Goal: Information Seeking & Learning: Learn about a topic

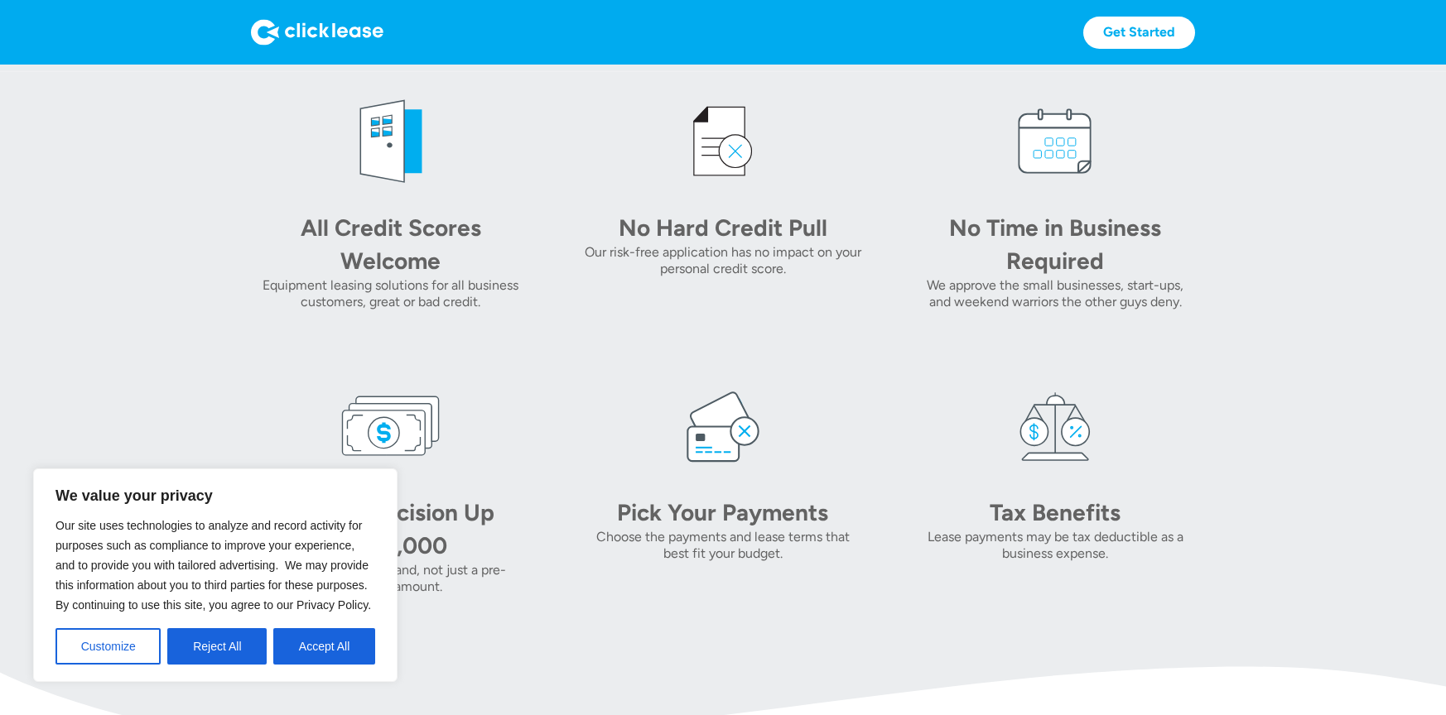
scroll to position [828, 0]
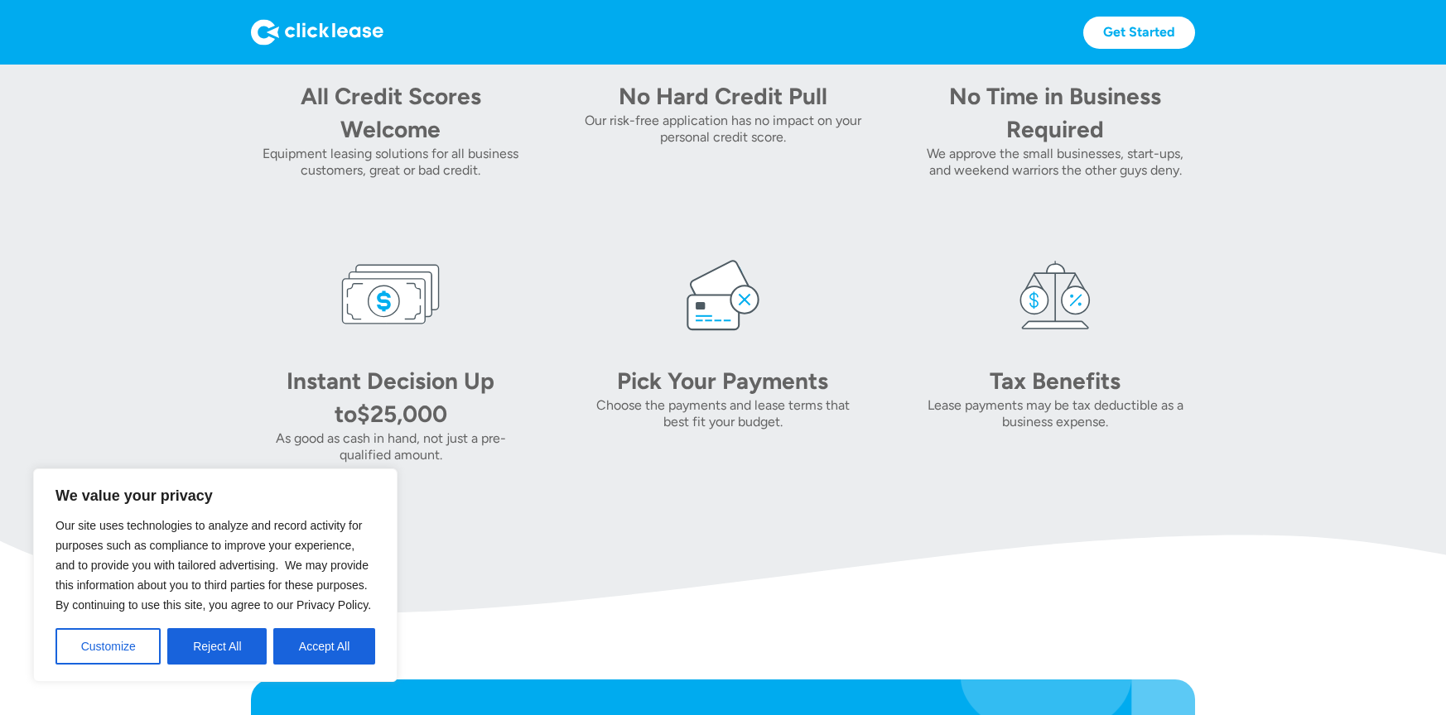
click at [224, 635] on button "Reject All" at bounding box center [216, 646] width 99 height 36
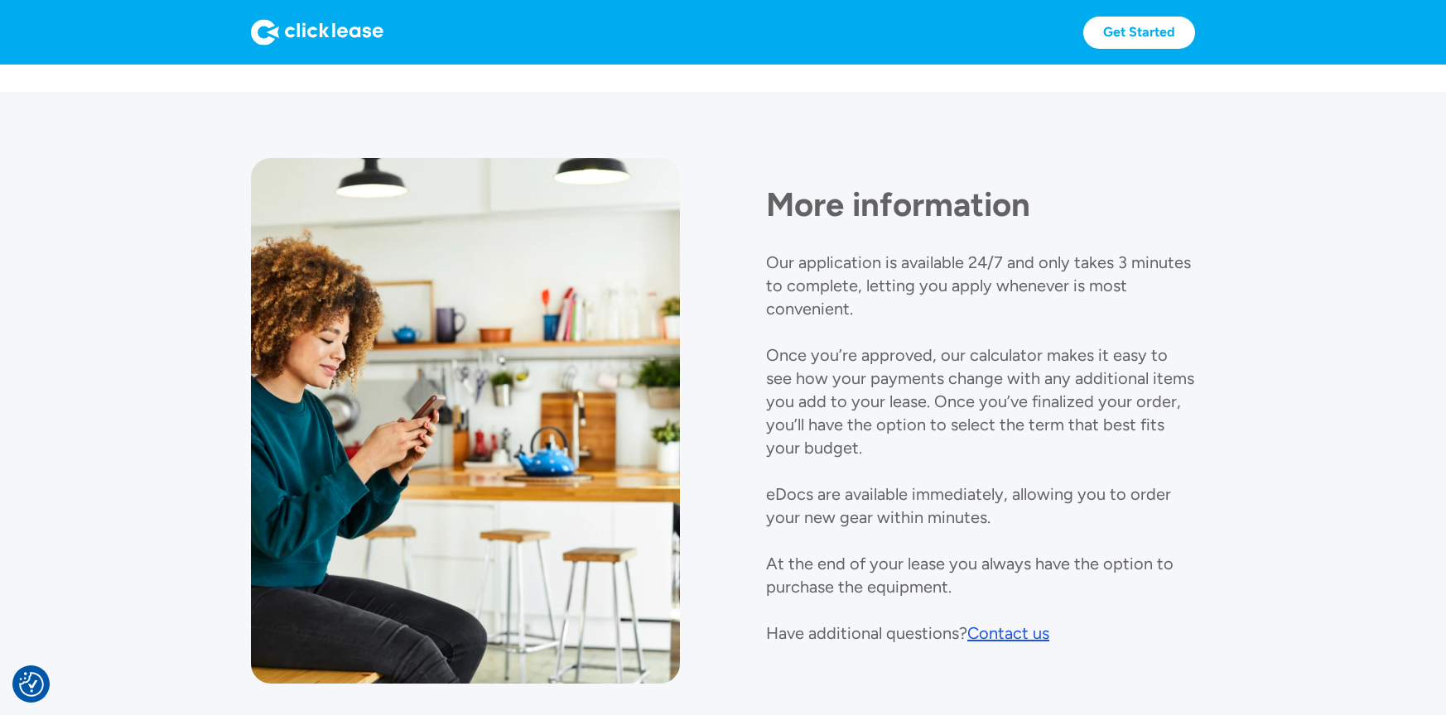
scroll to position [1784, 0]
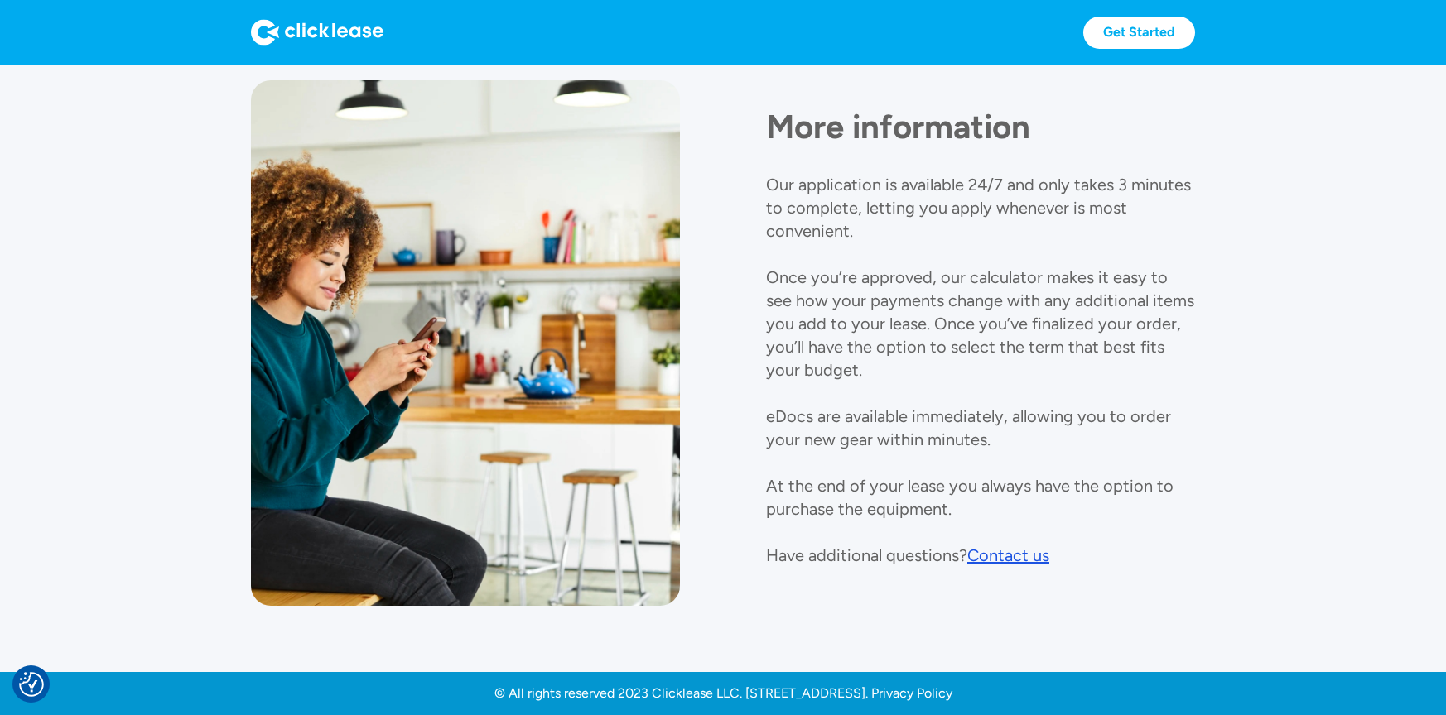
click at [320, 23] on img at bounding box center [317, 32] width 132 height 26
click at [309, 35] on img at bounding box center [317, 32] width 132 height 26
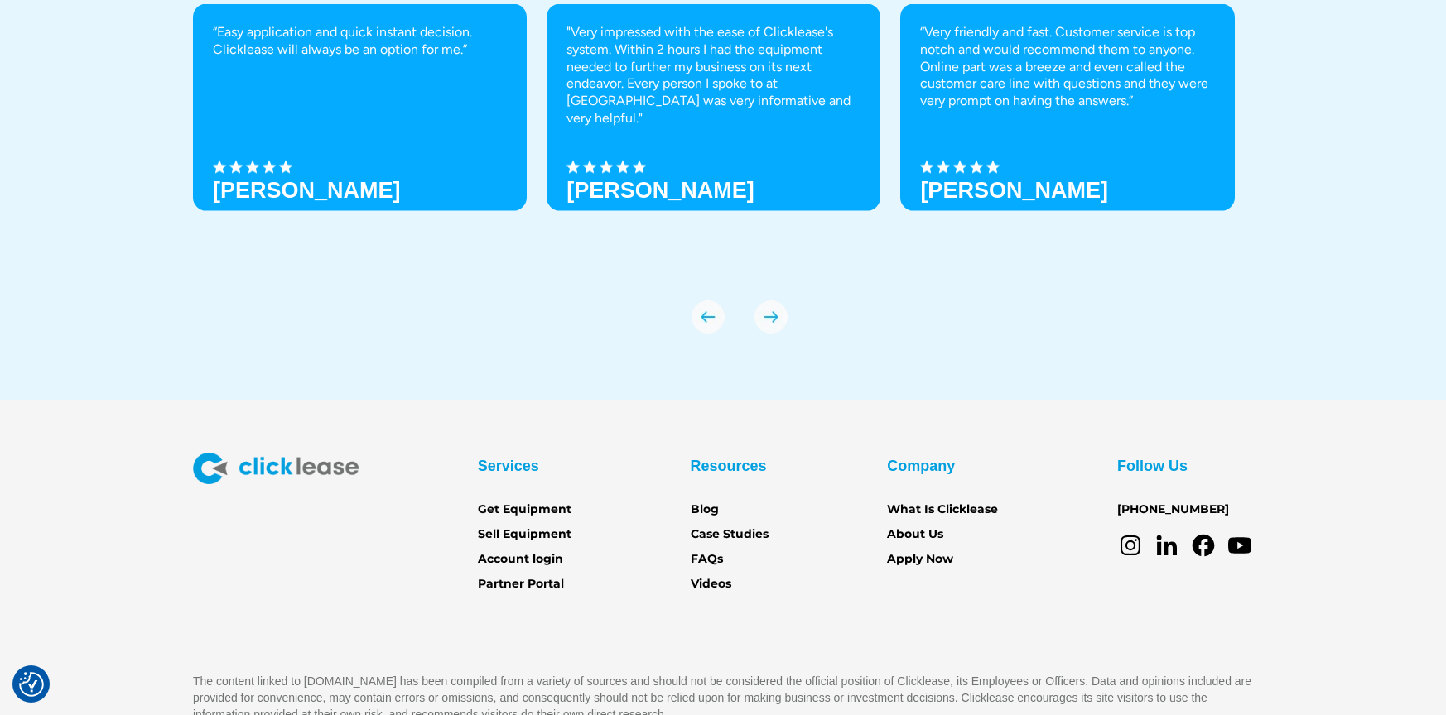
scroll to position [5846, 0]
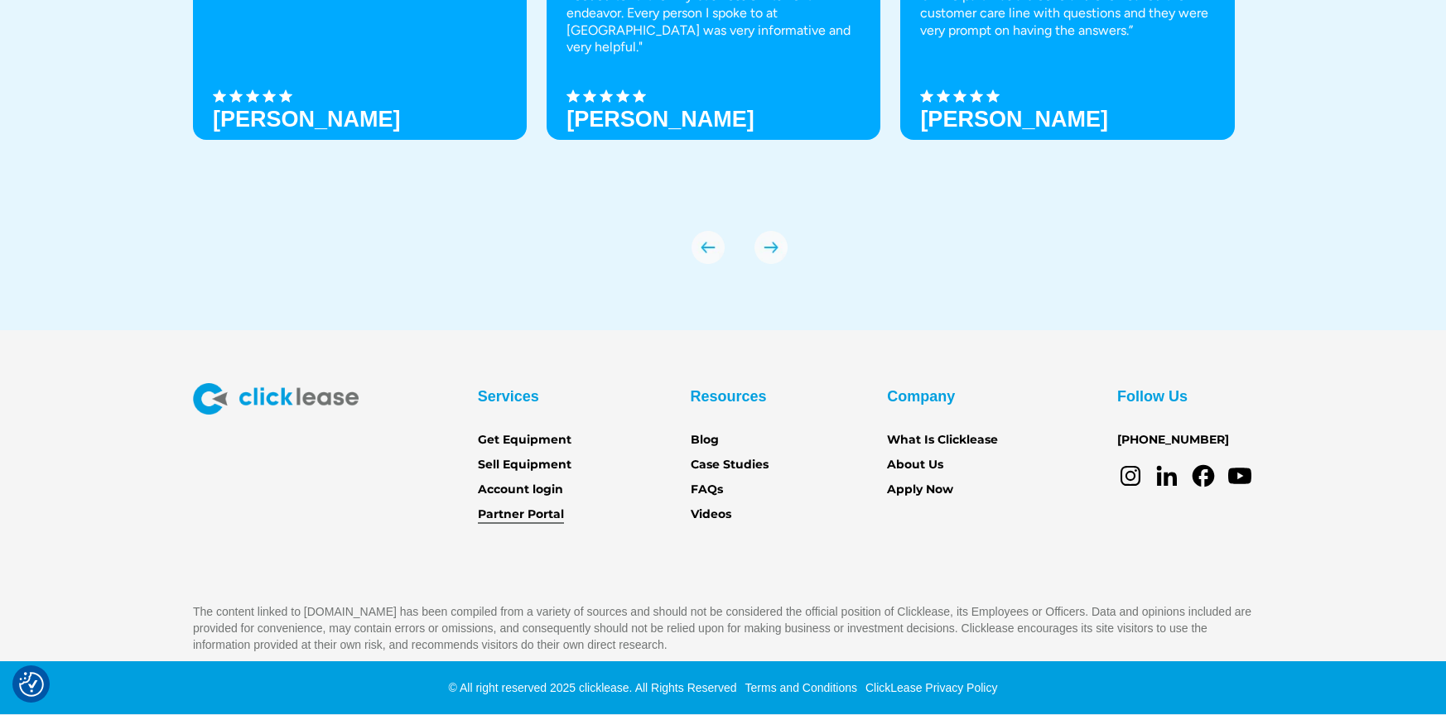
click at [527, 517] on link "Partner Portal" at bounding box center [521, 515] width 86 height 18
click at [719, 487] on link "FAQs" at bounding box center [706, 490] width 32 height 18
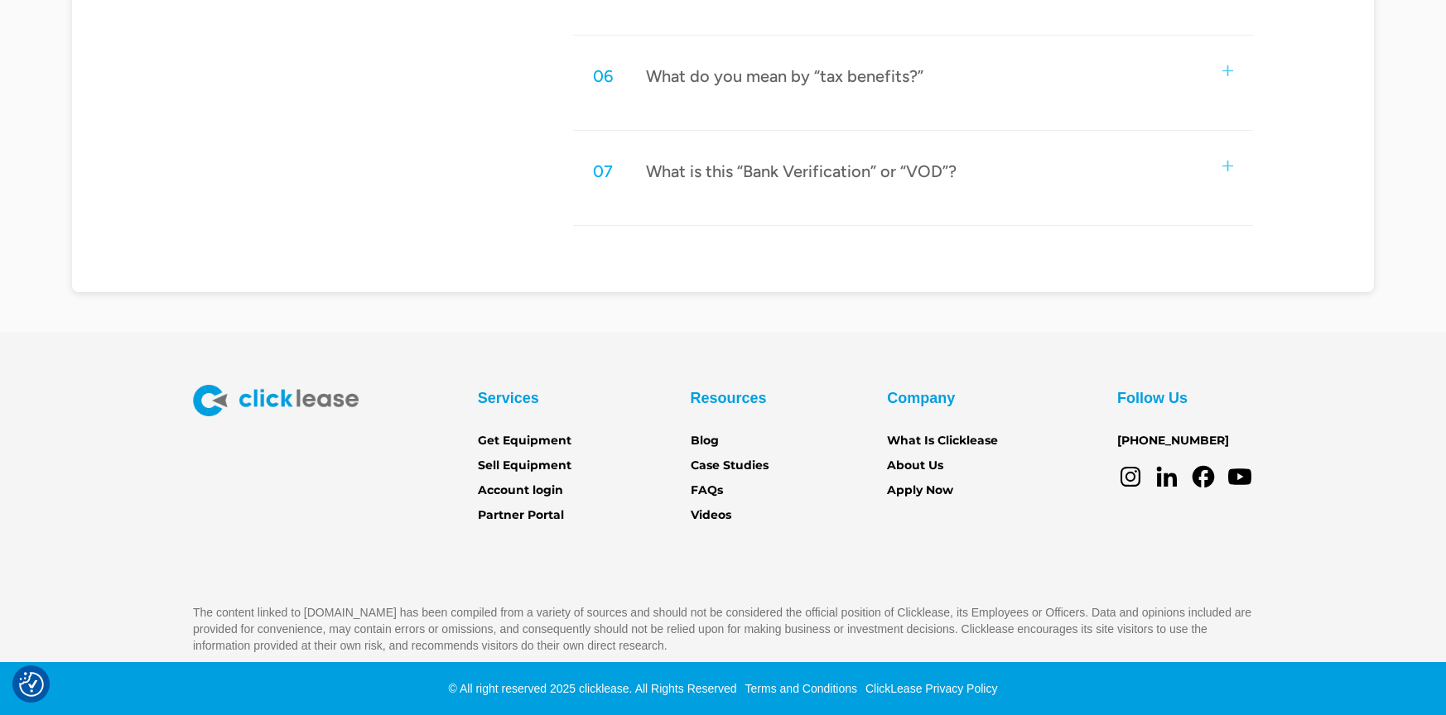
scroll to position [1339, 0]
